Goal: Task Accomplishment & Management: Manage account settings

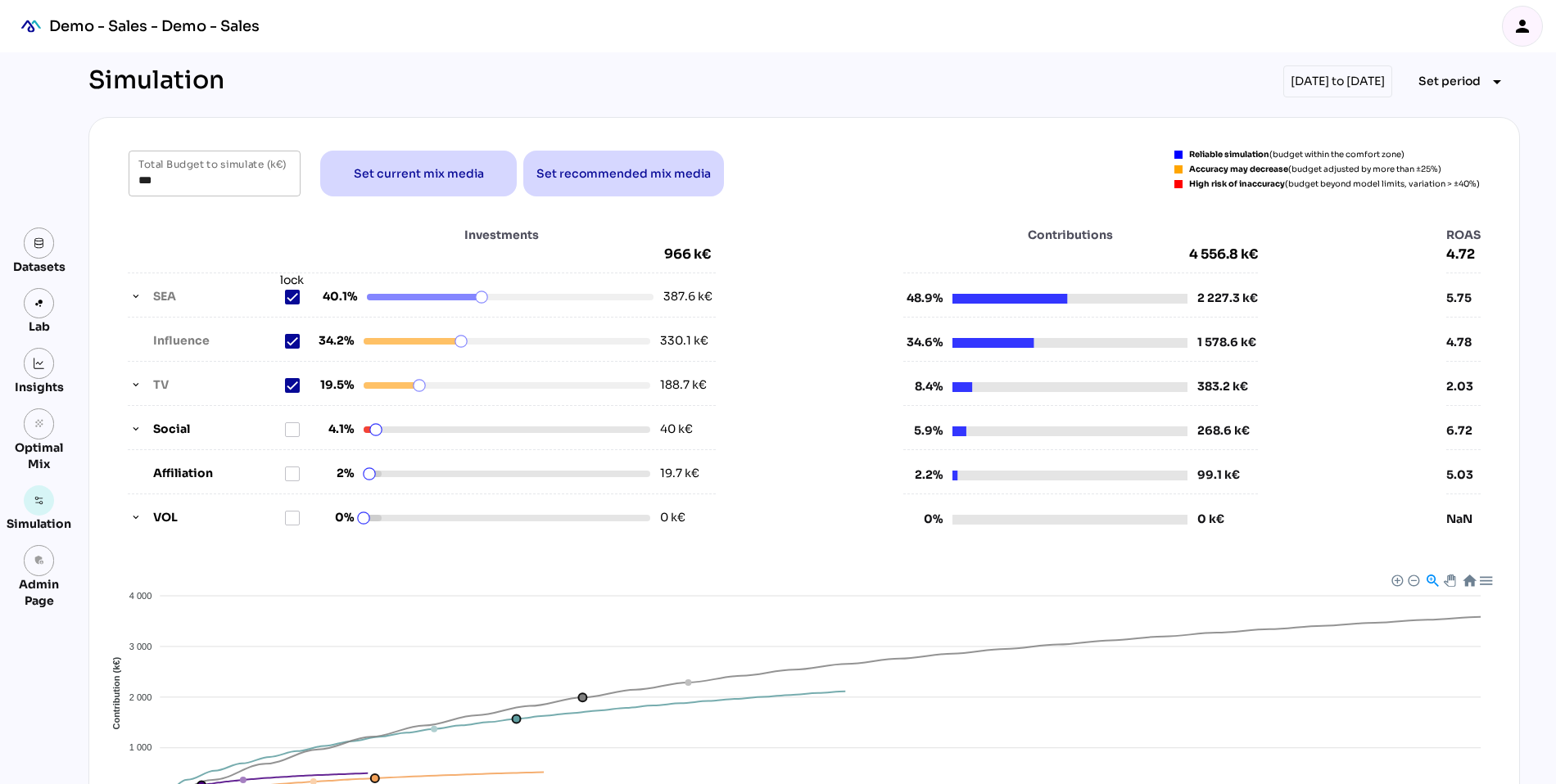
click at [1528, 20] on icon "person" at bounding box center [1522, 26] width 20 height 20
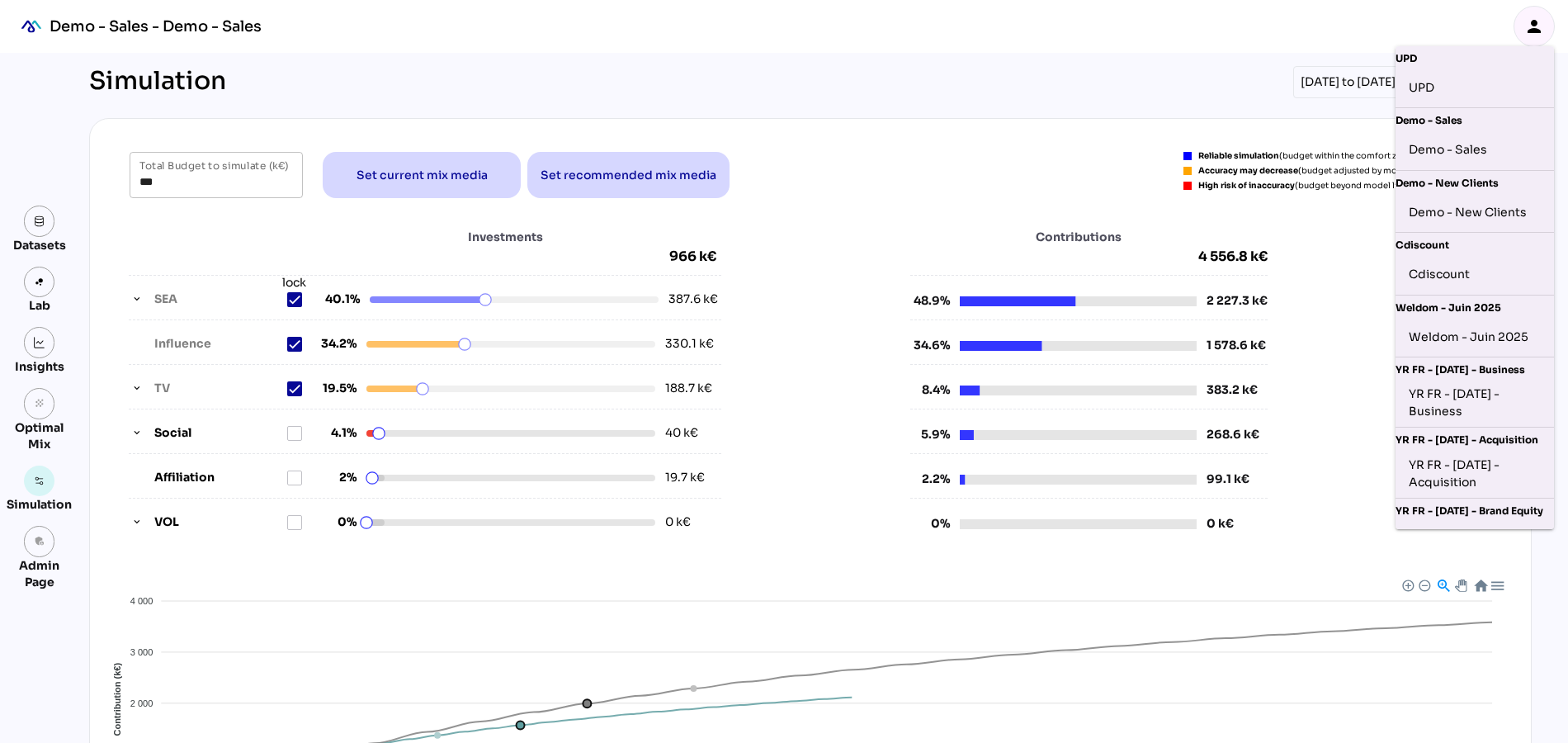
click at [1075, 90] on div "Simulation [DATE] to [DATE] Set period arrow_drop_down" at bounding box center [811, 82] width 1443 height 32
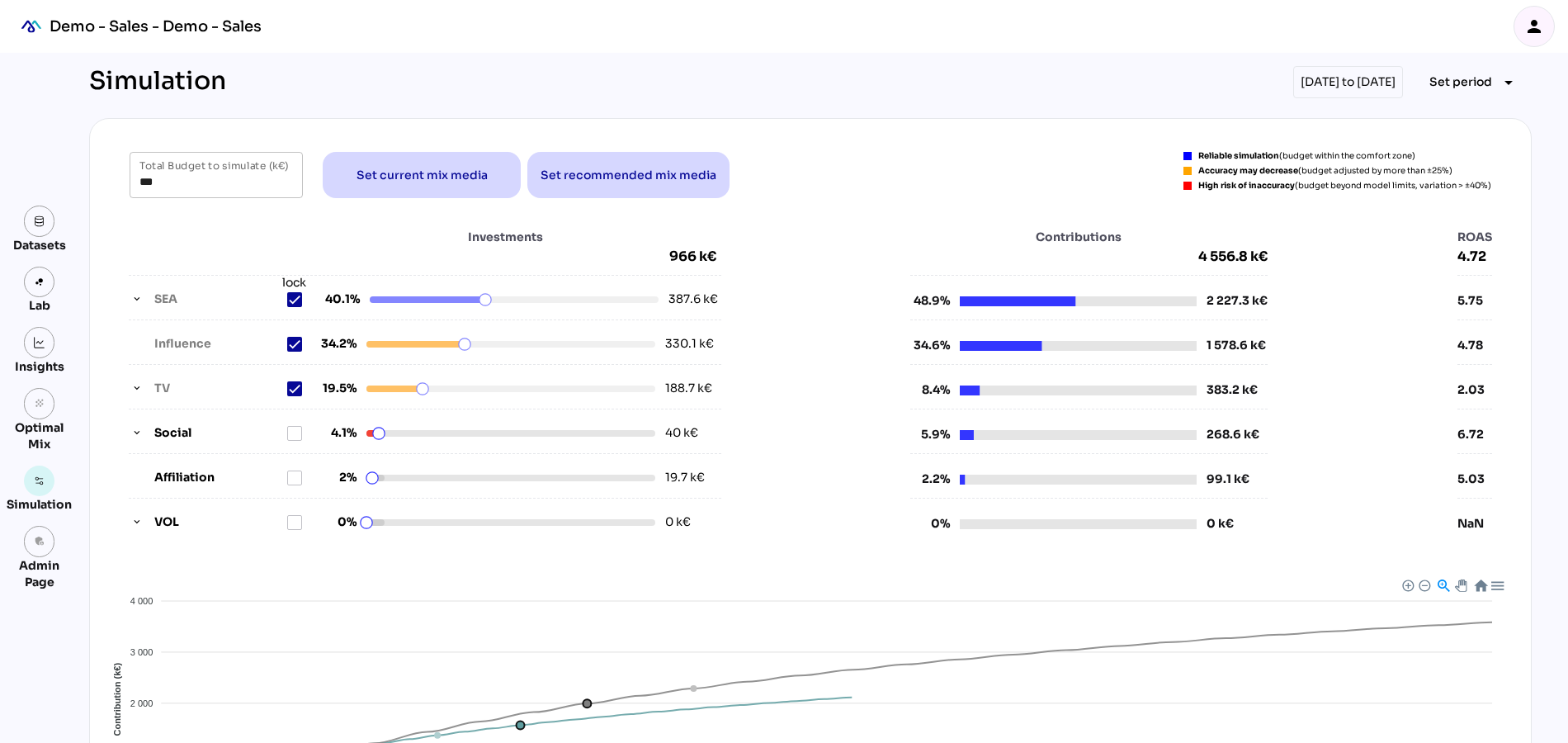
click at [1536, 22] on icon "person" at bounding box center [1534, 26] width 20 height 20
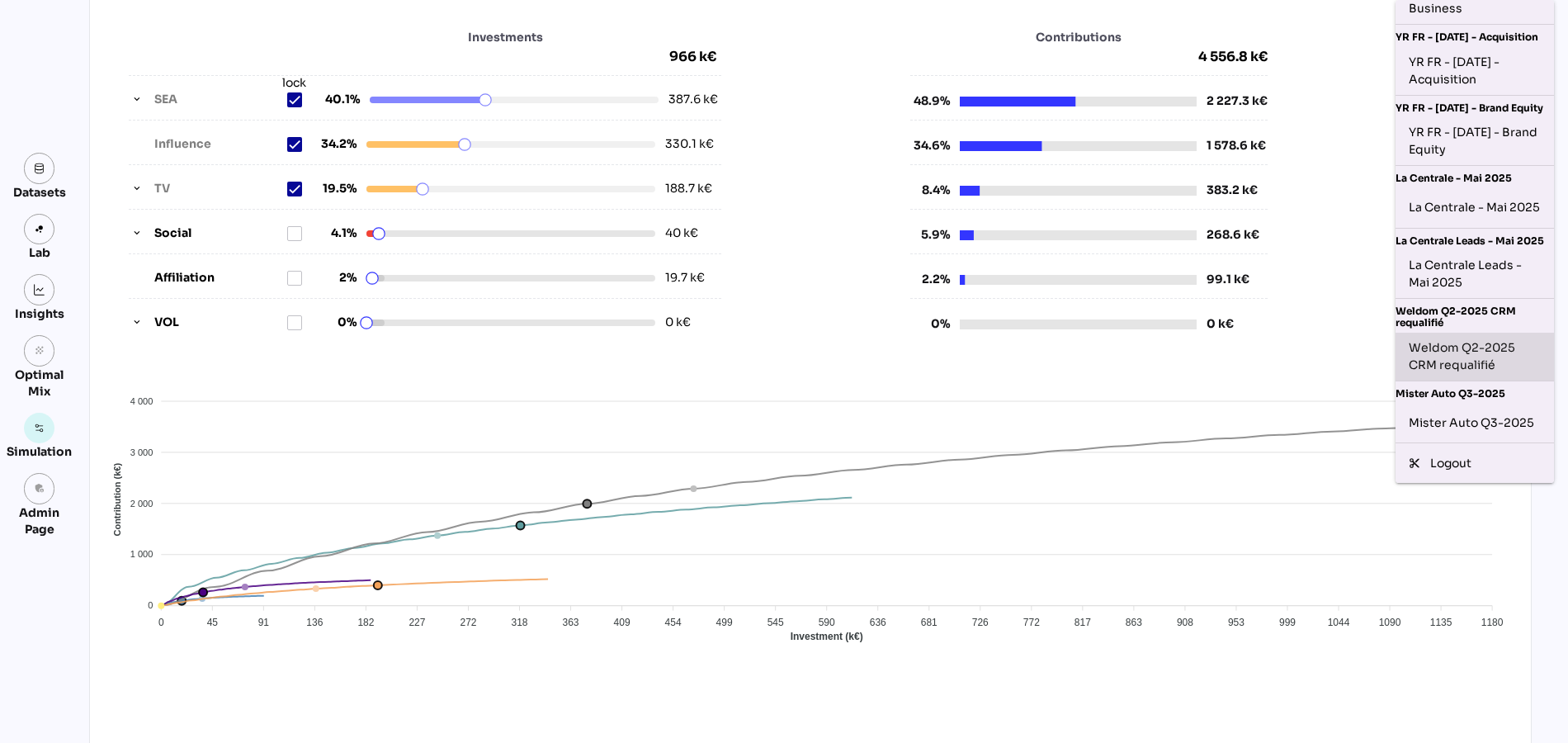
scroll to position [203, 0]
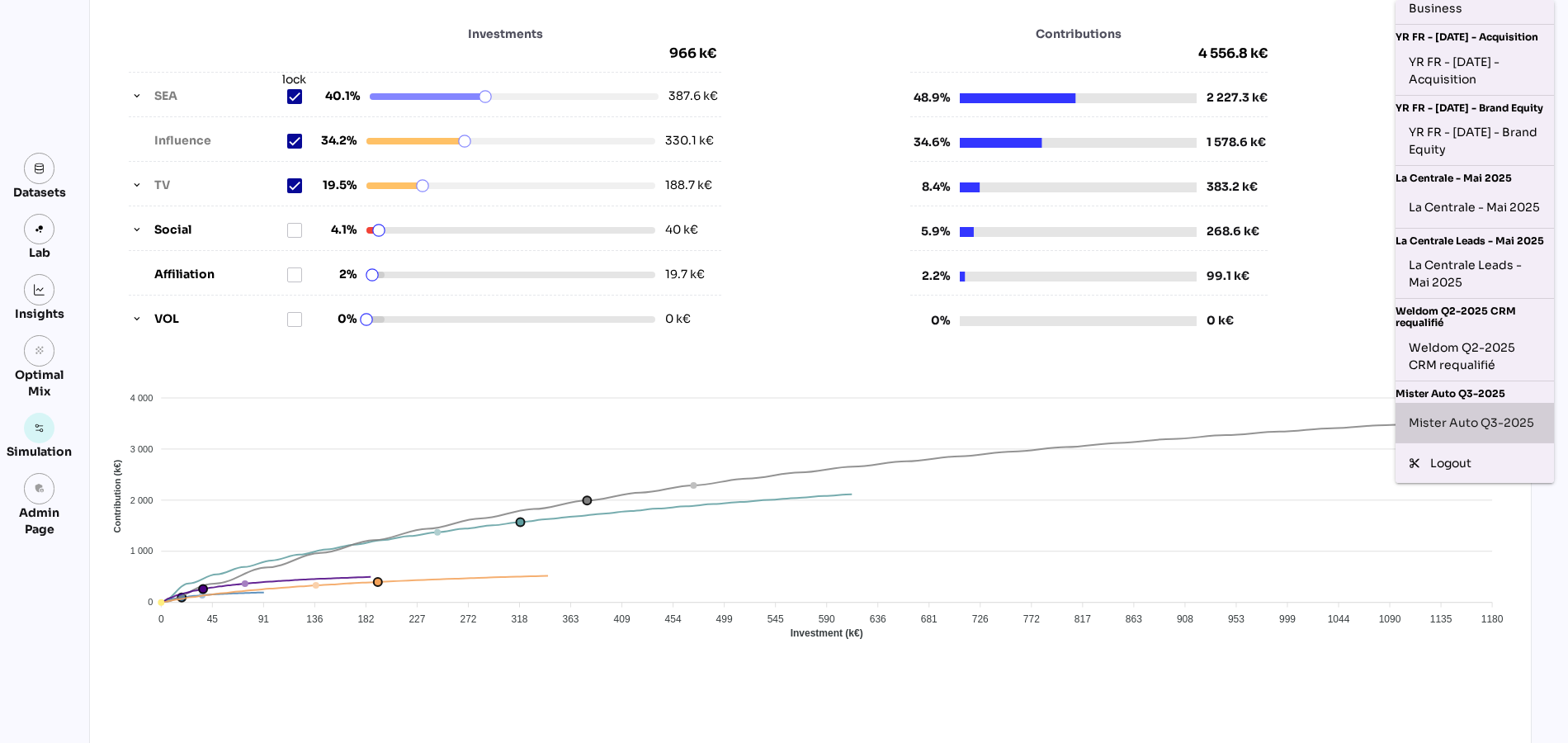
click at [1445, 423] on div "Mister Auto Q3-2025" at bounding box center [1475, 423] width 132 height 27
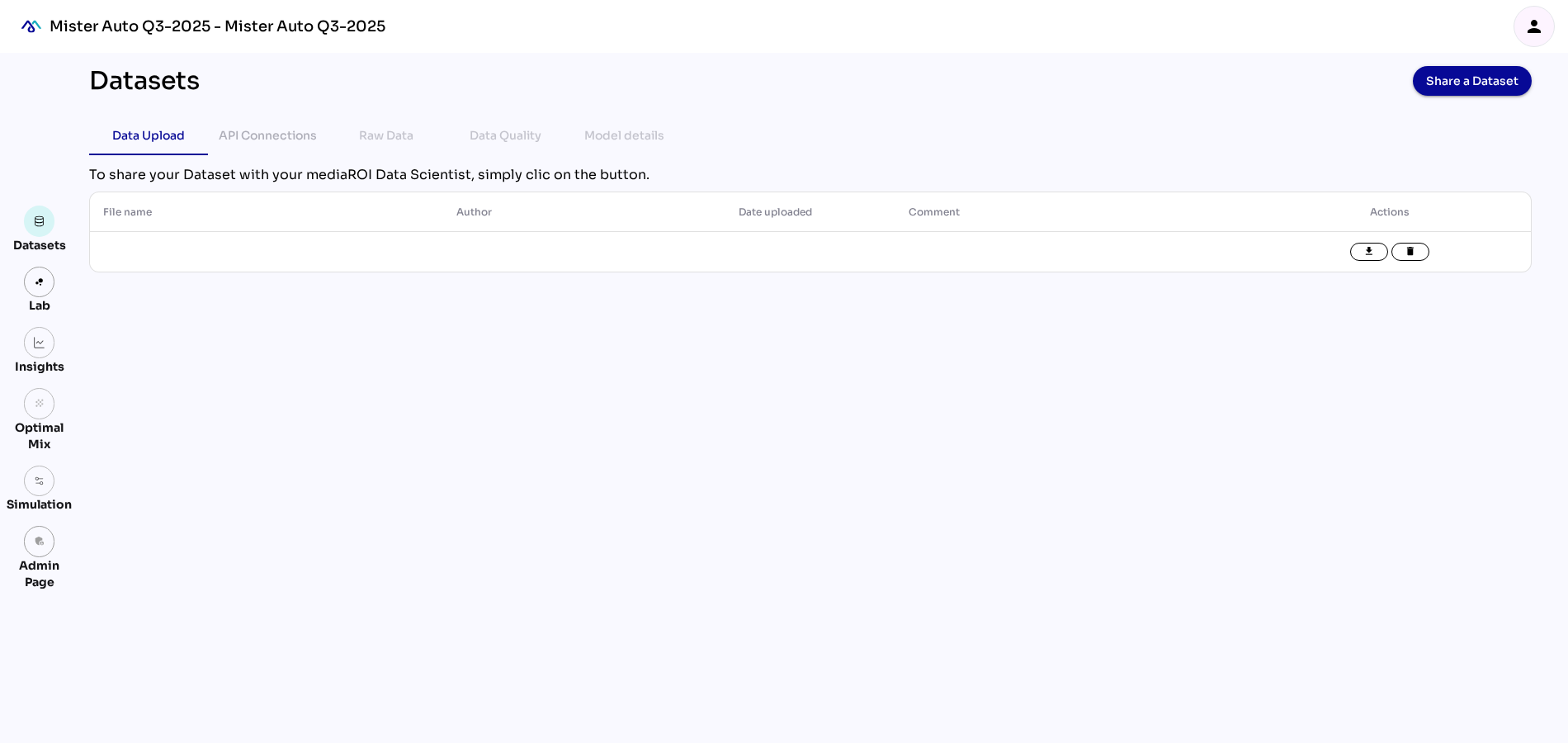
click at [1531, 21] on icon "person" at bounding box center [1534, 26] width 20 height 20
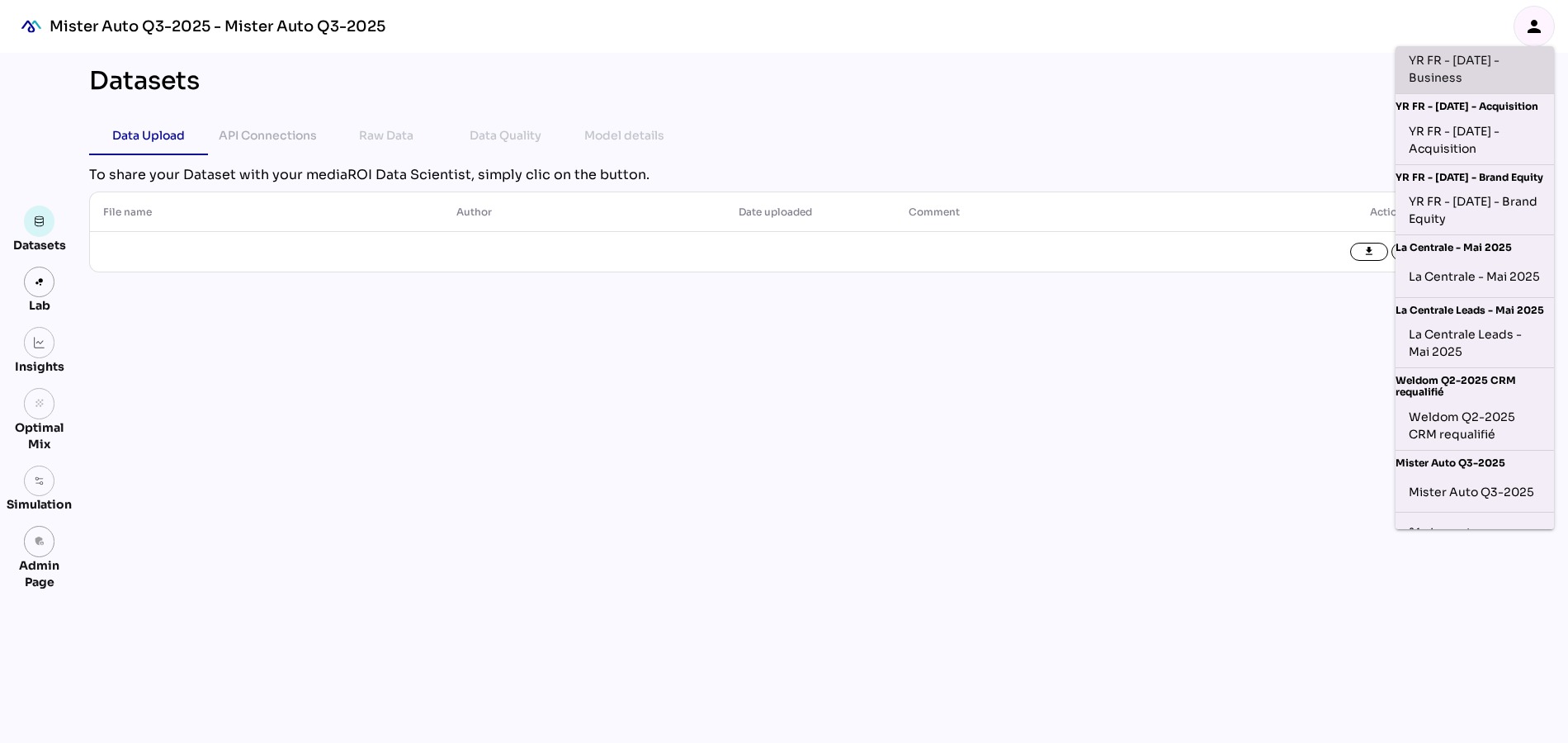
scroll to position [368, 0]
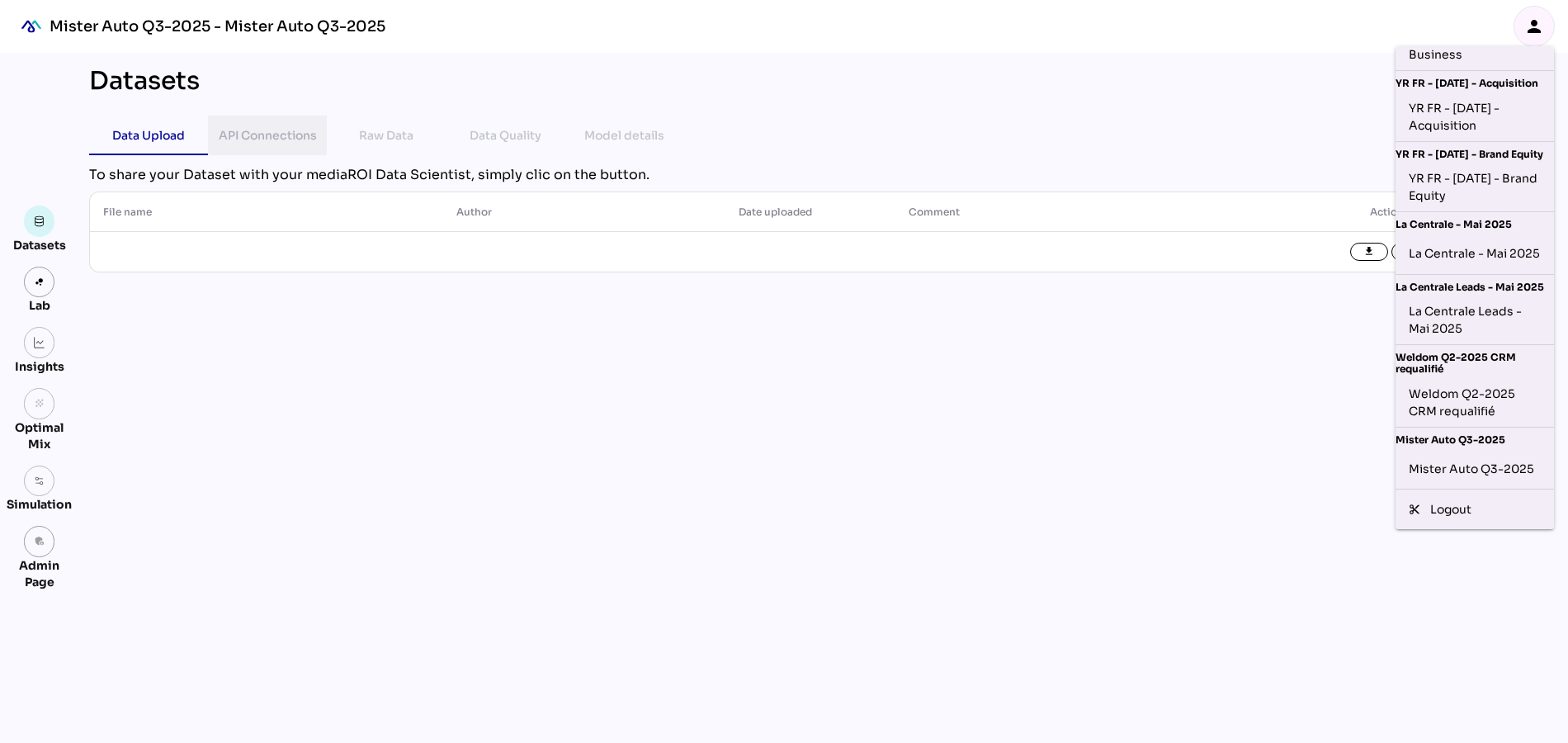
click at [270, 133] on div "API Connections" at bounding box center [268, 135] width 98 height 20
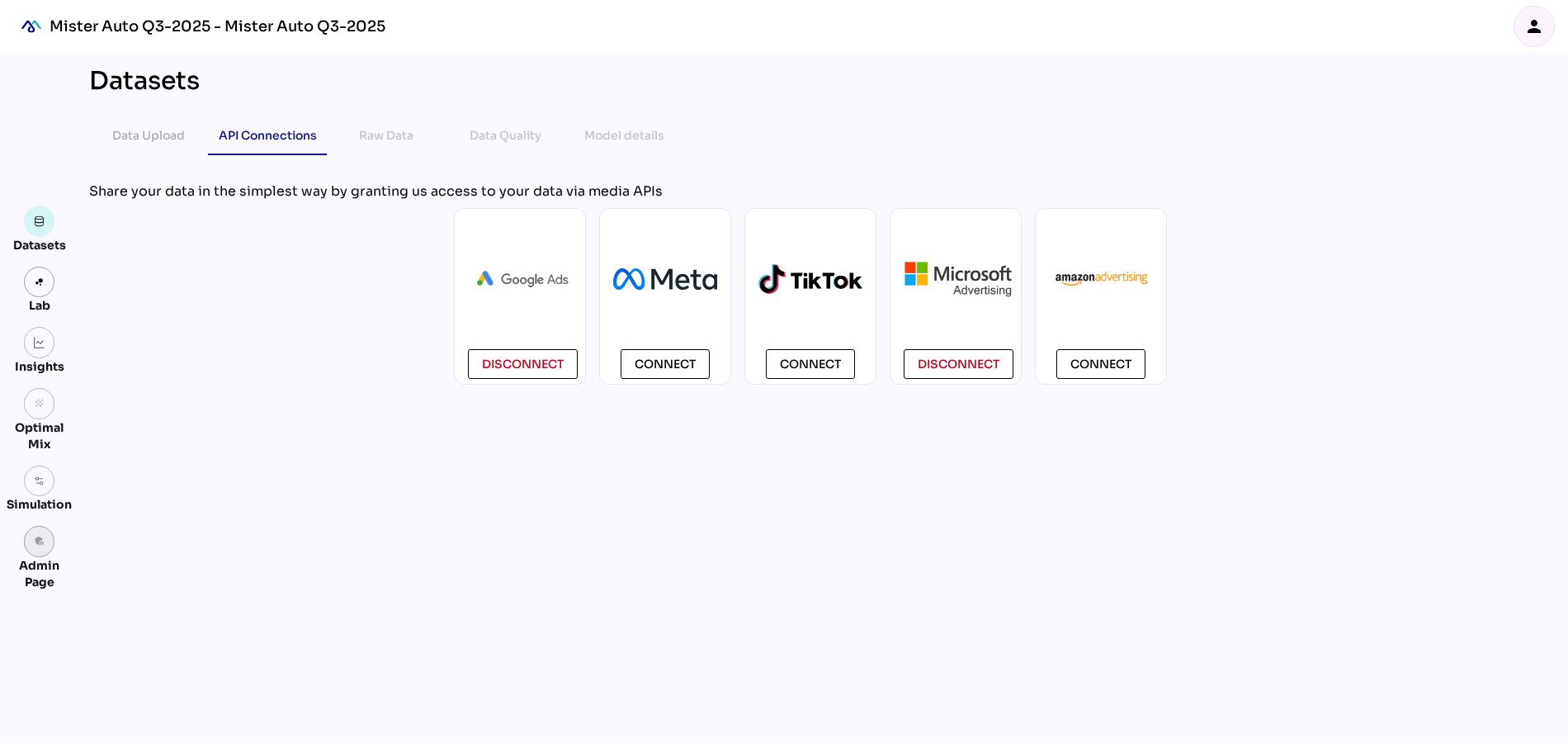
click at [42, 544] on icon "admin_panel_settings" at bounding box center [39, 541] width 12 height 12
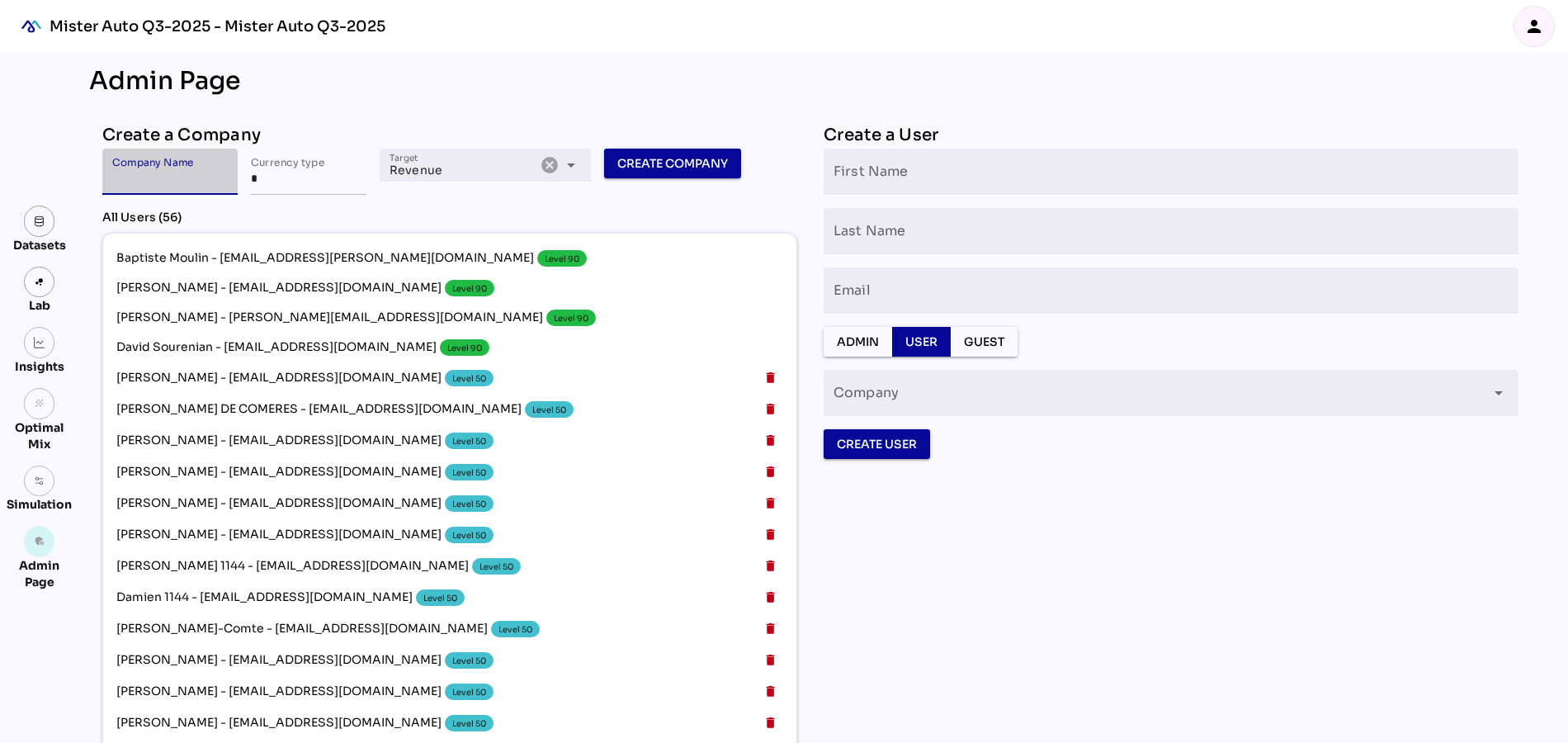
click at [208, 179] on input "Company Name" at bounding box center [169, 172] width 115 height 47
click at [1539, 25] on icon "person" at bounding box center [1534, 26] width 20 height 20
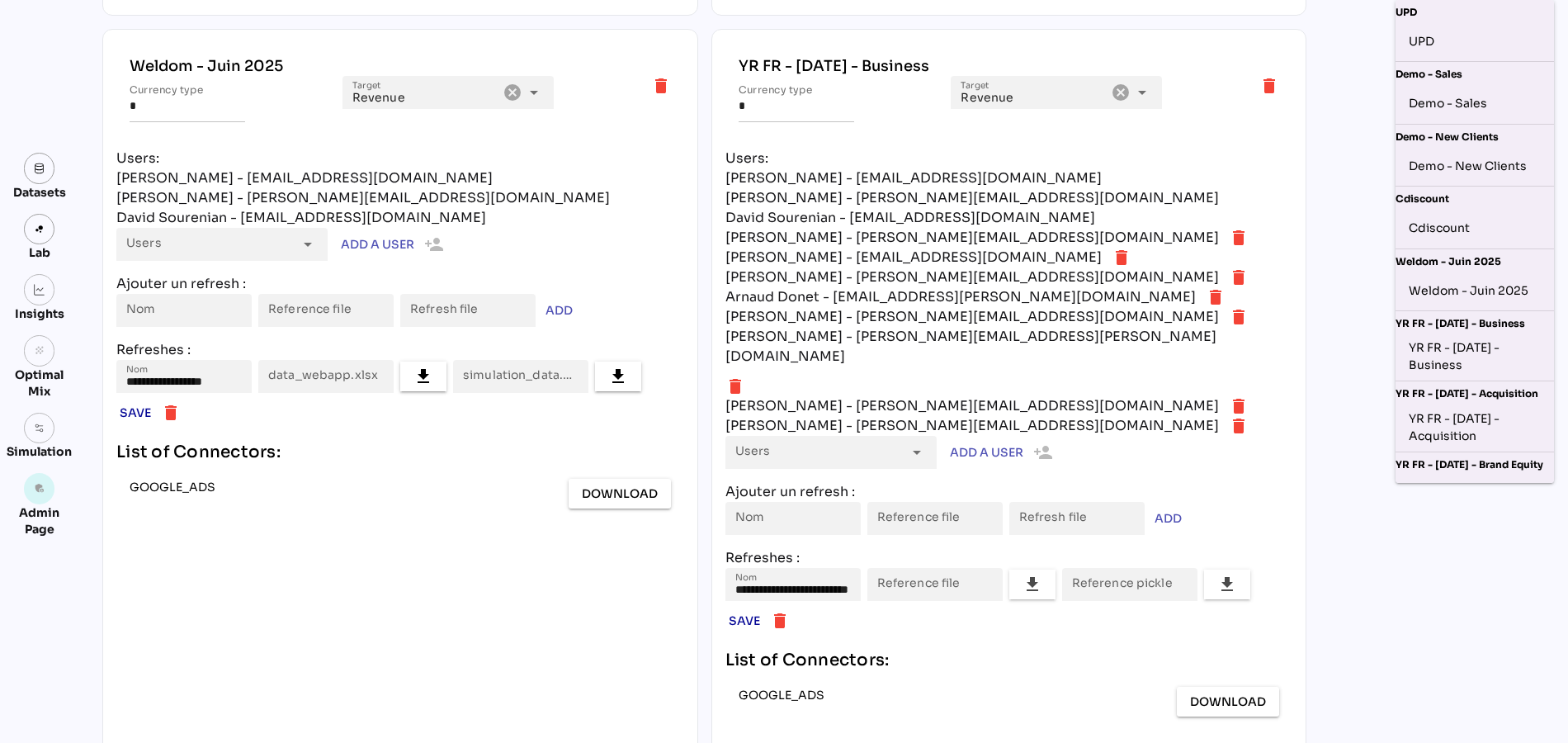
scroll to position [3231, 0]
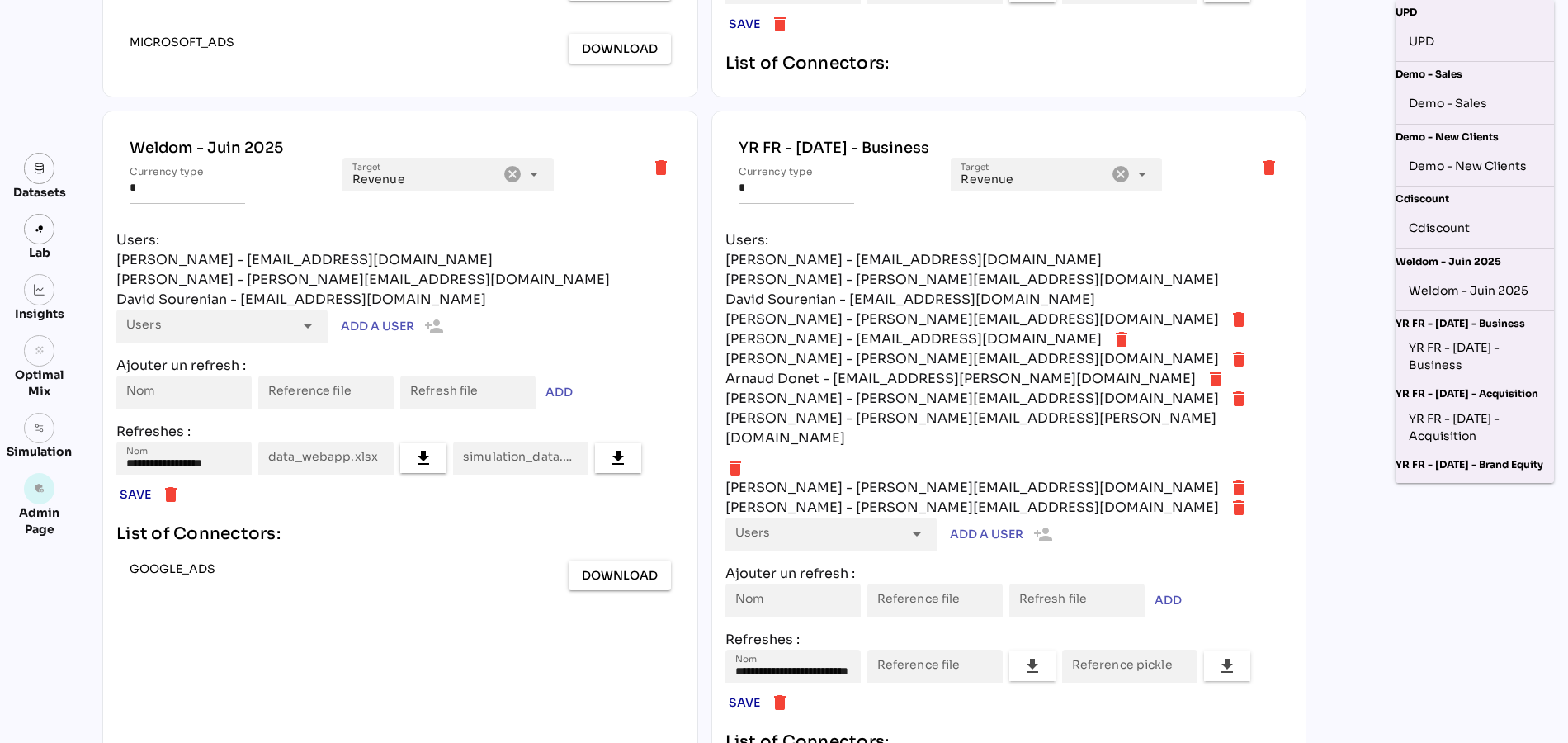
click at [207, 659] on div "**********" at bounding box center [400, 566] width 596 height 910
